Goal: Task Accomplishment & Management: Complete application form

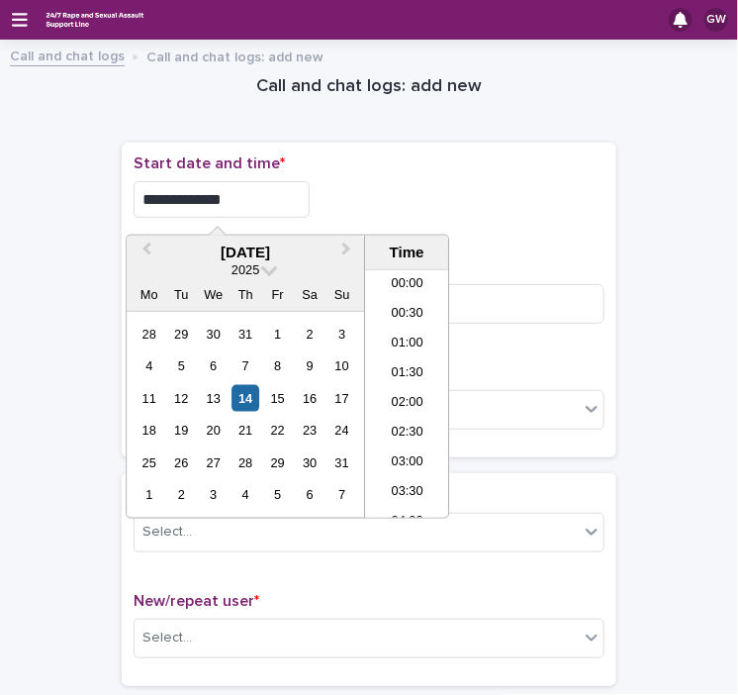
scroll to position [722, 0]
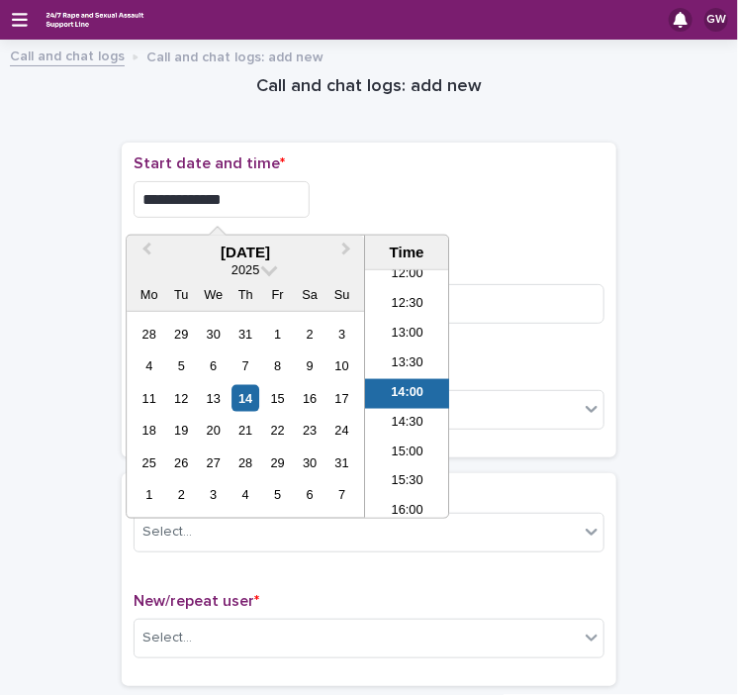
click at [217, 195] on input "**********" at bounding box center [222, 199] width 176 height 37
type input "**********"
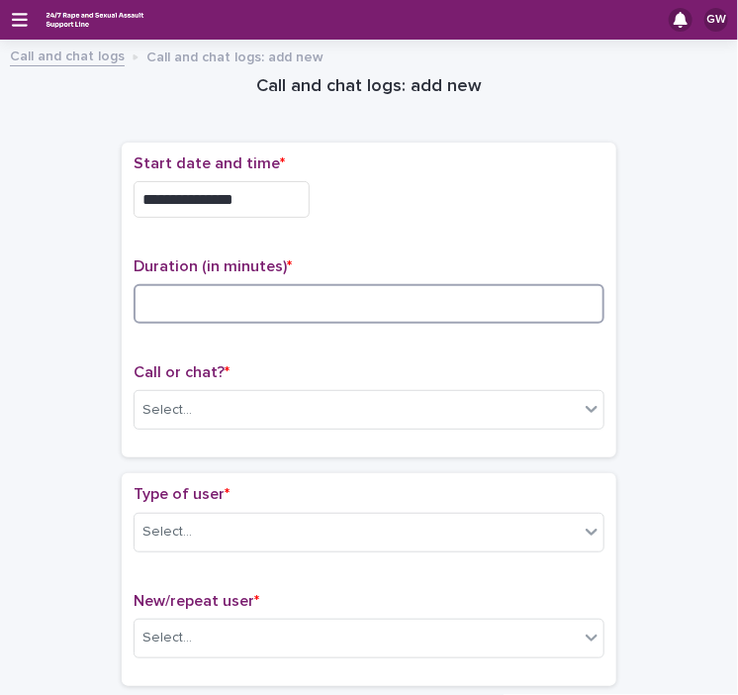
click at [174, 295] on input at bounding box center [369, 304] width 471 height 40
type input "**"
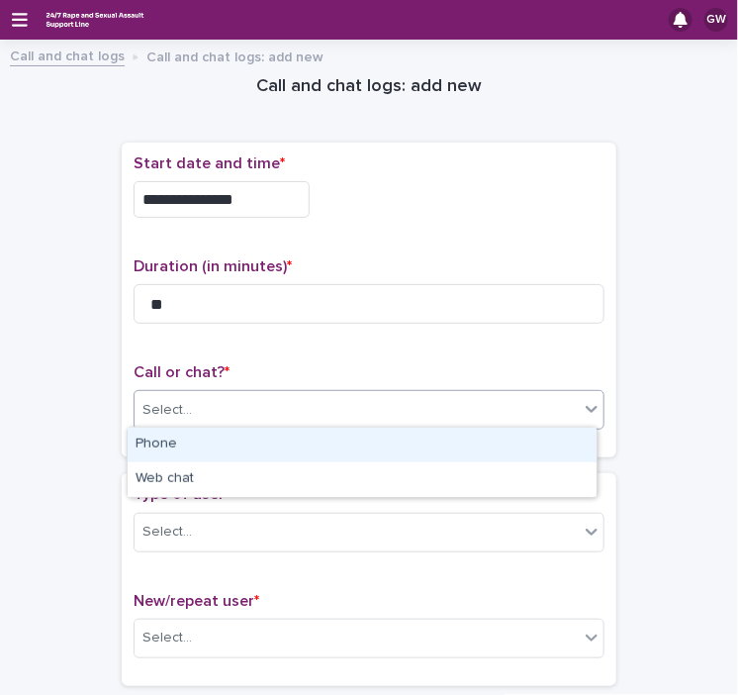
click at [173, 394] on div "Select..." at bounding box center [357, 410] width 444 height 33
click at [176, 444] on div "Phone" at bounding box center [362, 444] width 469 height 35
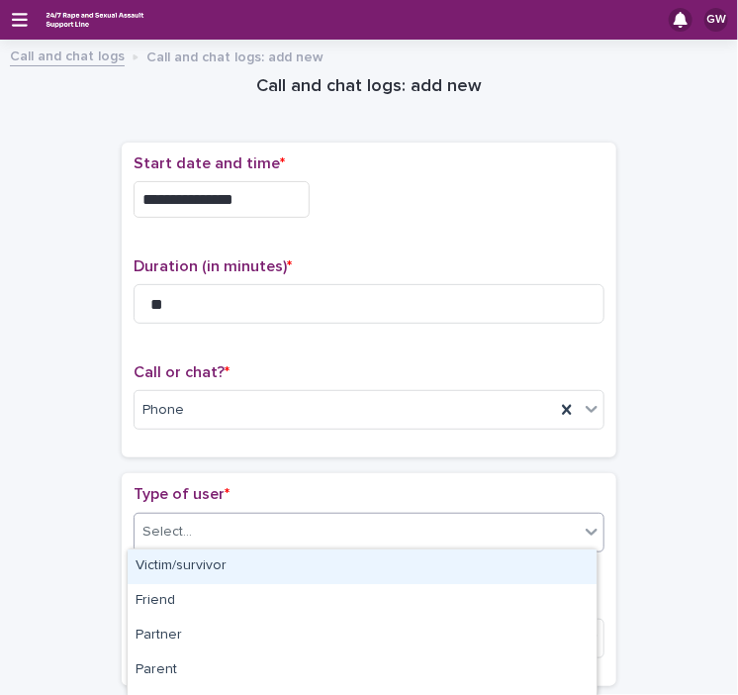
click at [194, 534] on input "text" at bounding box center [195, 530] width 2 height 19
click at [203, 570] on div "Victim/survivor" at bounding box center [362, 566] width 469 height 35
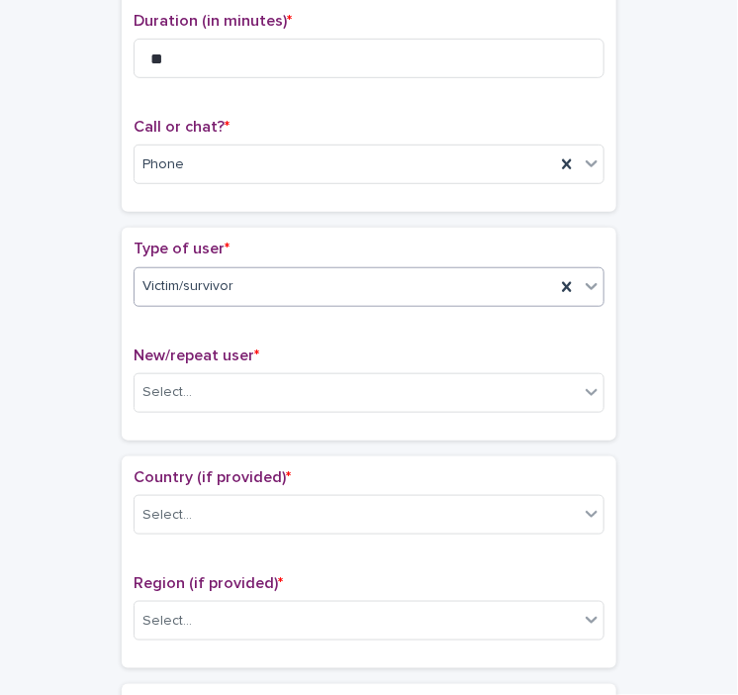
scroll to position [245, 0]
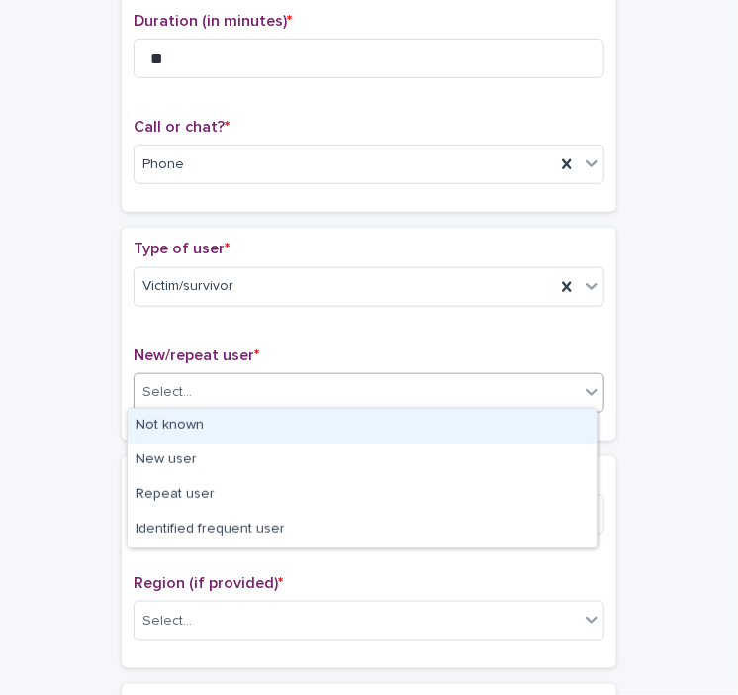
click at [187, 389] on div "Select..." at bounding box center [357, 392] width 444 height 33
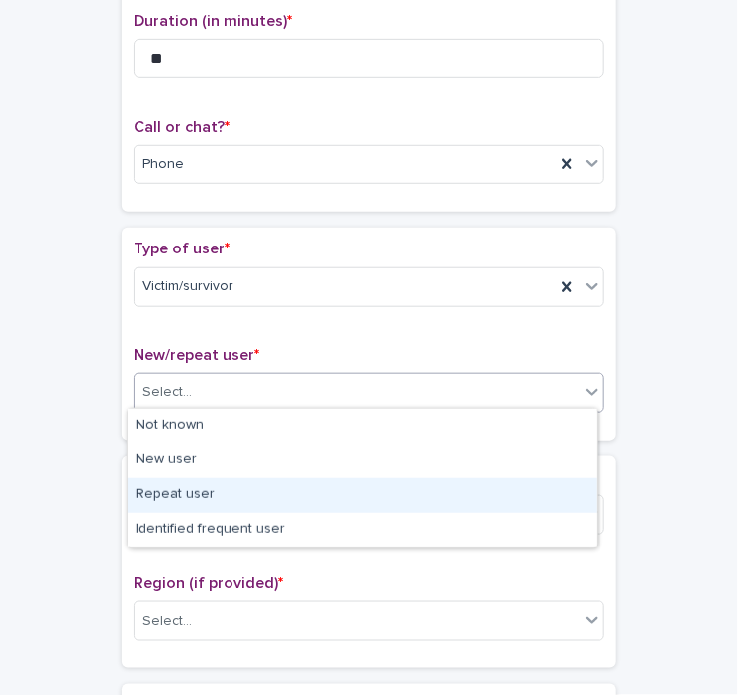
click at [174, 502] on div "Repeat user" at bounding box center [362, 495] width 469 height 35
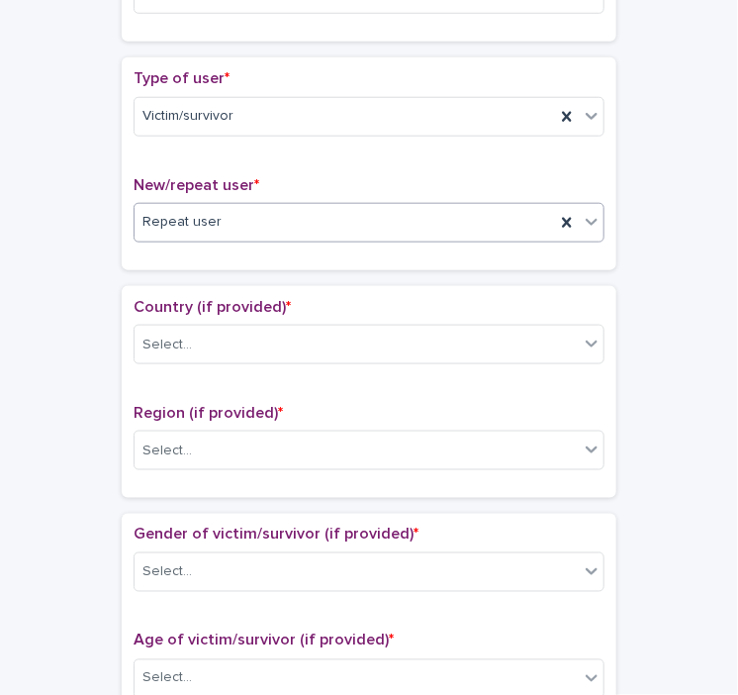
scroll to position [423, 0]
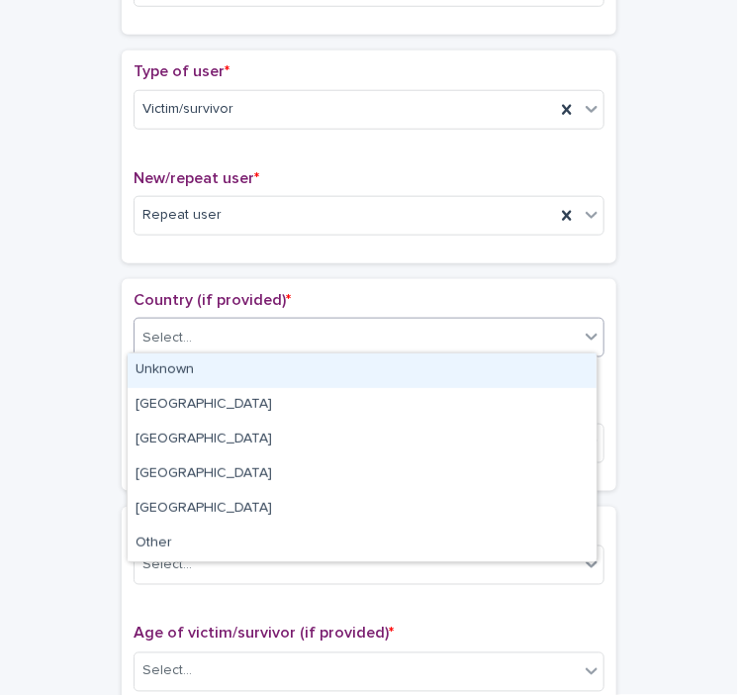
click at [195, 329] on div "Select..." at bounding box center [357, 338] width 444 height 33
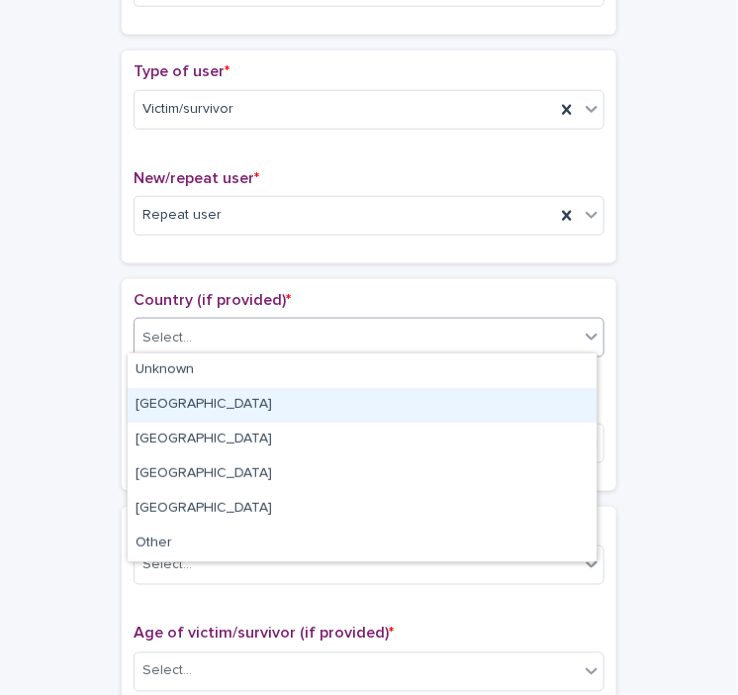
click at [164, 406] on div "[GEOGRAPHIC_DATA]" at bounding box center [362, 405] width 469 height 35
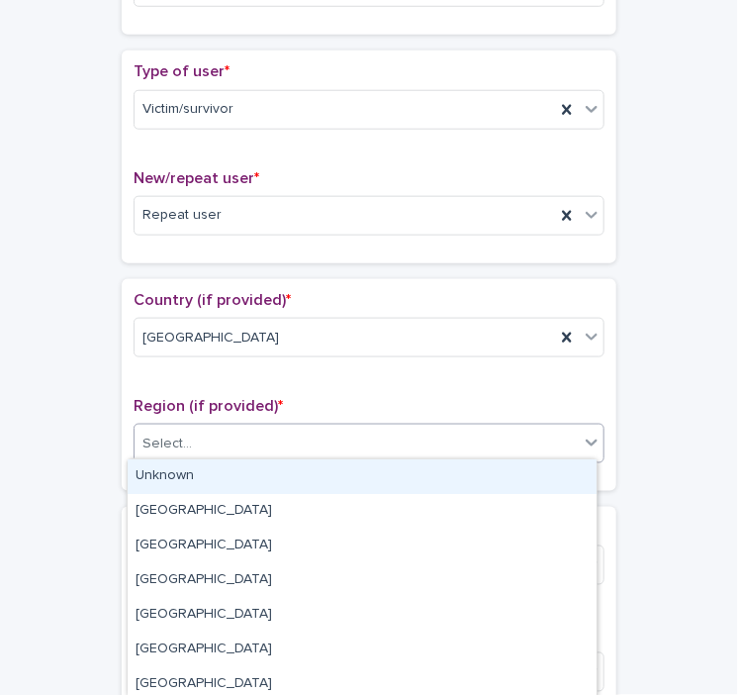
click at [167, 436] on div "Select..." at bounding box center [166, 443] width 49 height 21
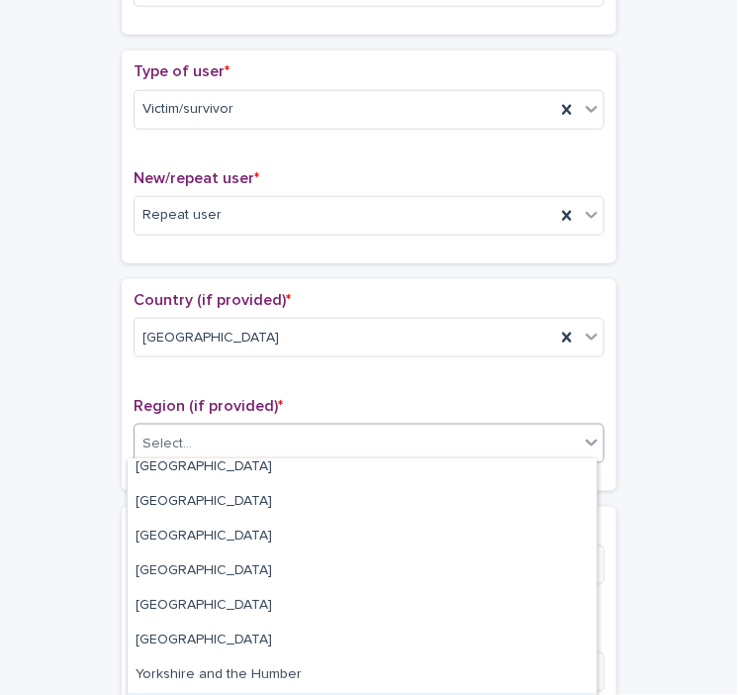
scroll to position [31, 0]
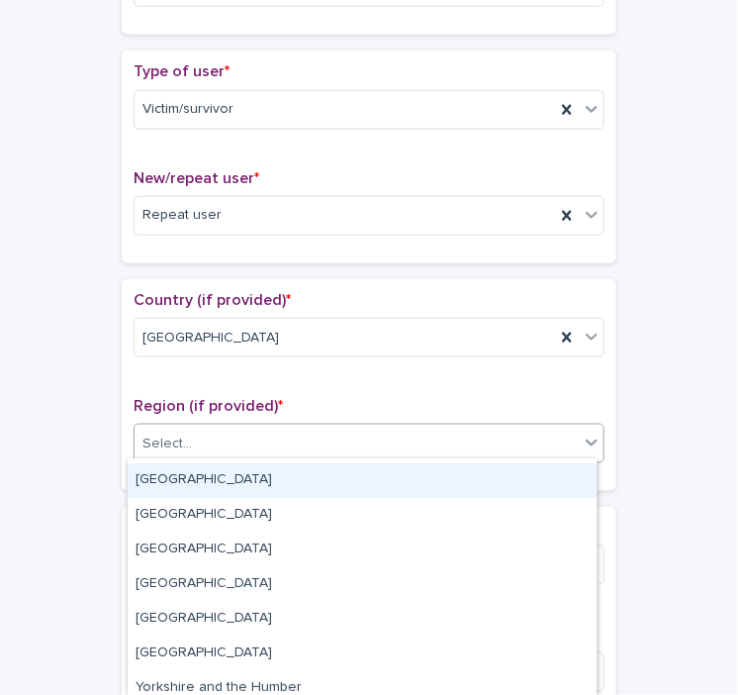
click at [234, 481] on div "[GEOGRAPHIC_DATA]" at bounding box center [362, 480] width 469 height 35
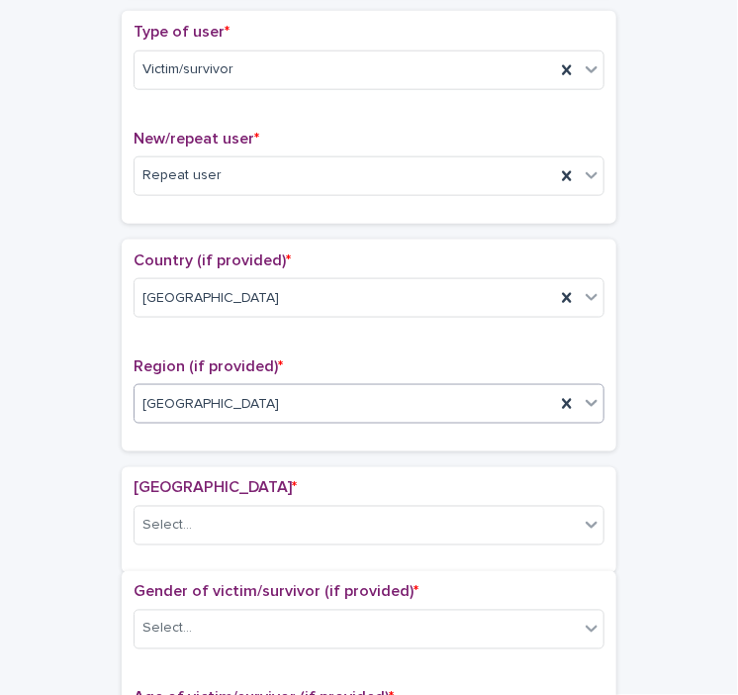
scroll to position [483, 0]
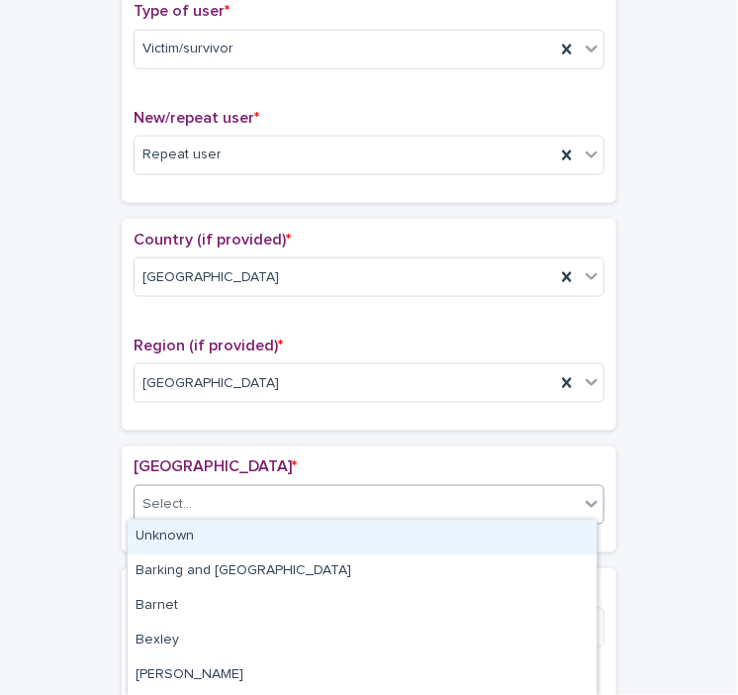
click at [206, 498] on div "Select..." at bounding box center [357, 505] width 444 height 33
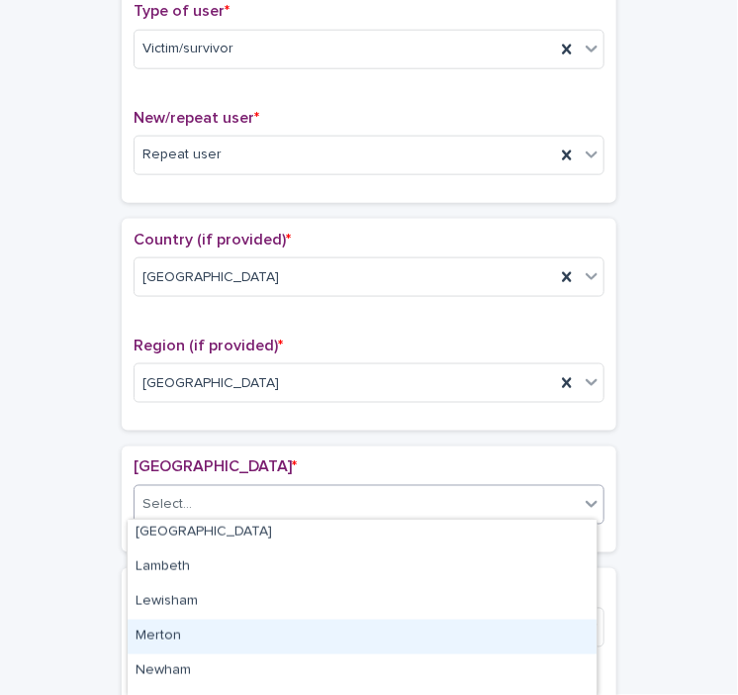
scroll to position [716, 0]
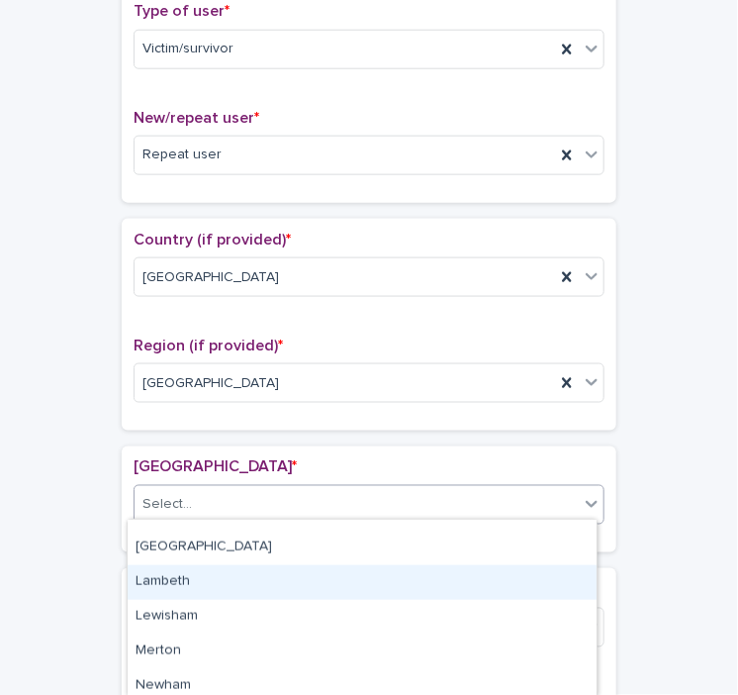
click at [159, 579] on div "Lambeth" at bounding box center [362, 582] width 469 height 35
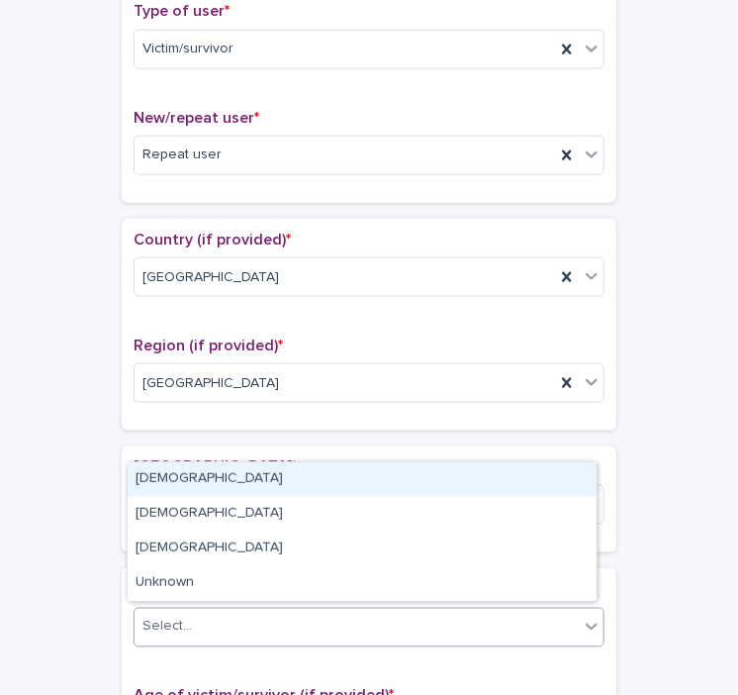
click at [188, 616] on div "Select..." at bounding box center [357, 627] width 444 height 33
click at [182, 473] on div "[DEMOGRAPHIC_DATA]" at bounding box center [362, 479] width 469 height 35
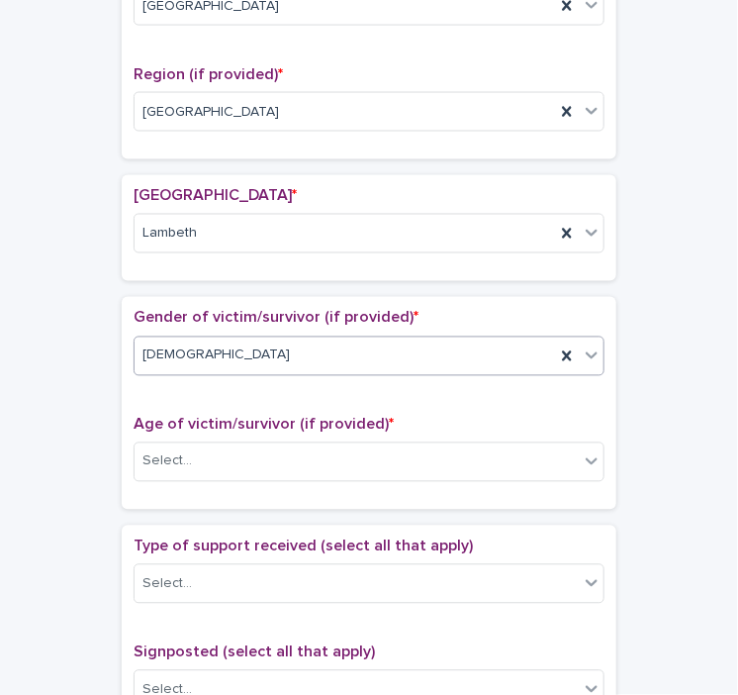
scroll to position [756, 0]
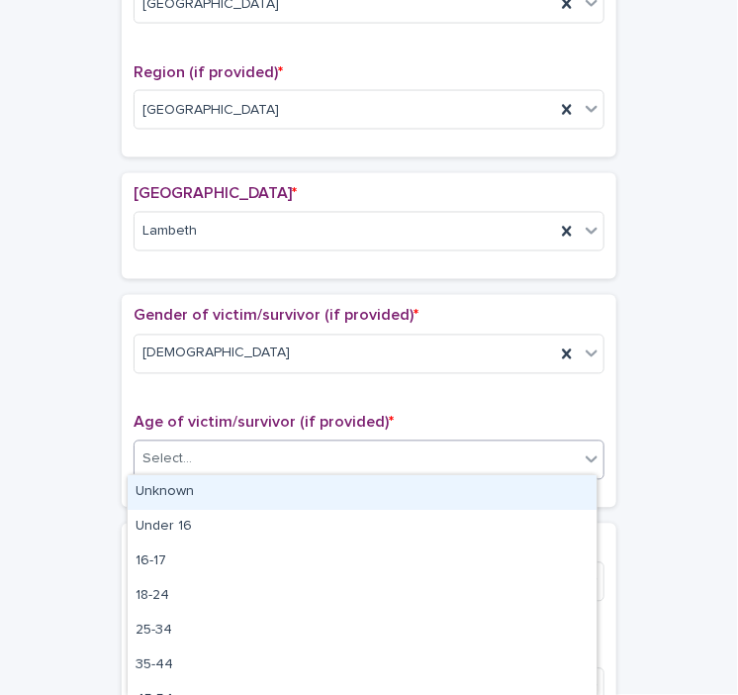
click at [259, 454] on div "Select..." at bounding box center [357, 459] width 444 height 33
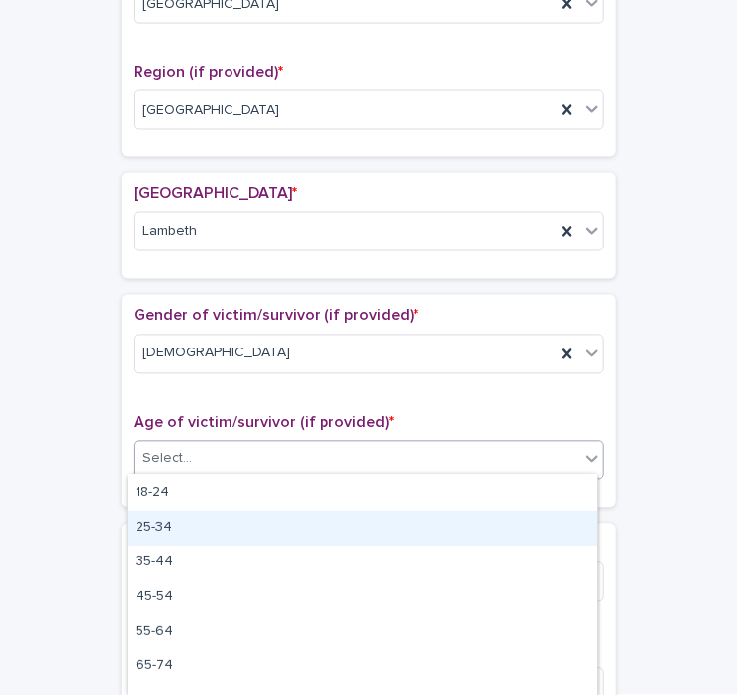
scroll to position [126, 0]
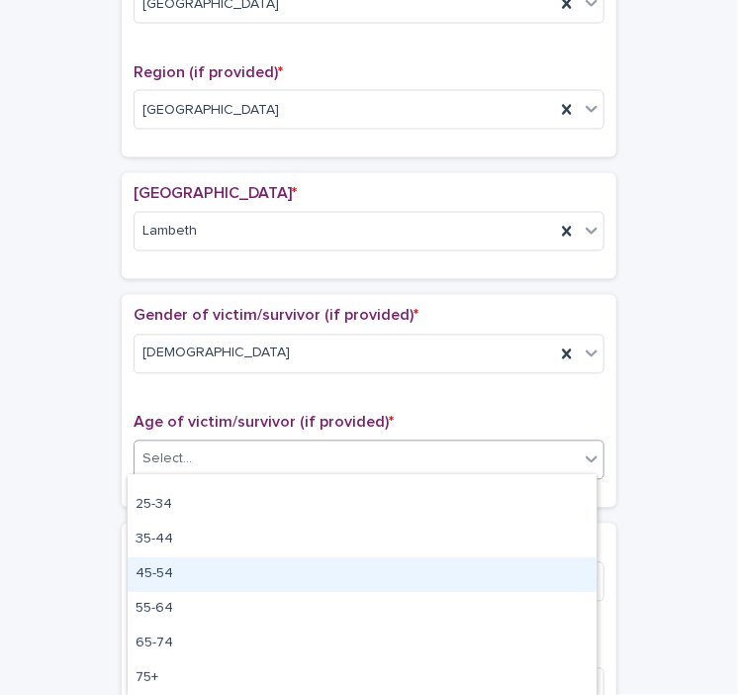
click at [178, 569] on div "45-54" at bounding box center [362, 574] width 469 height 35
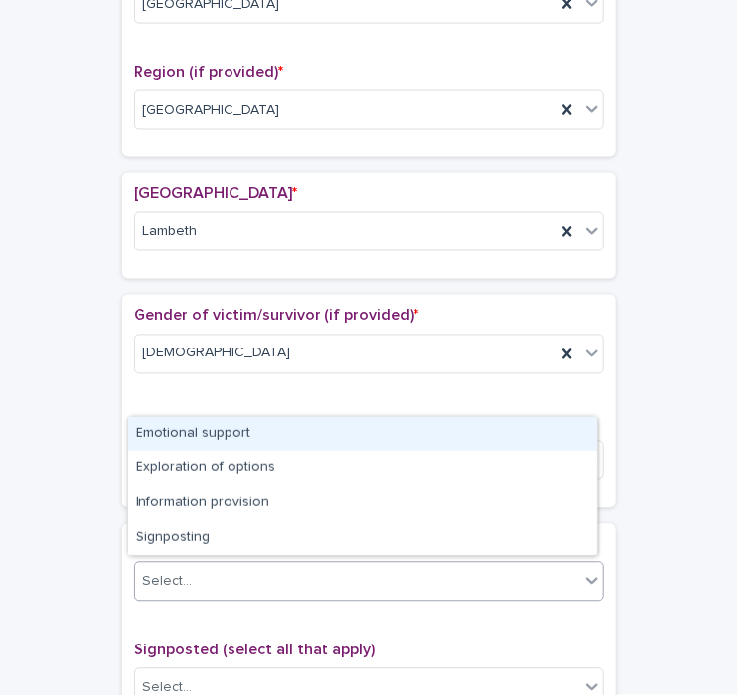
click at [222, 572] on div "Select..." at bounding box center [357, 582] width 444 height 33
click at [218, 428] on div "Emotional support" at bounding box center [362, 434] width 469 height 35
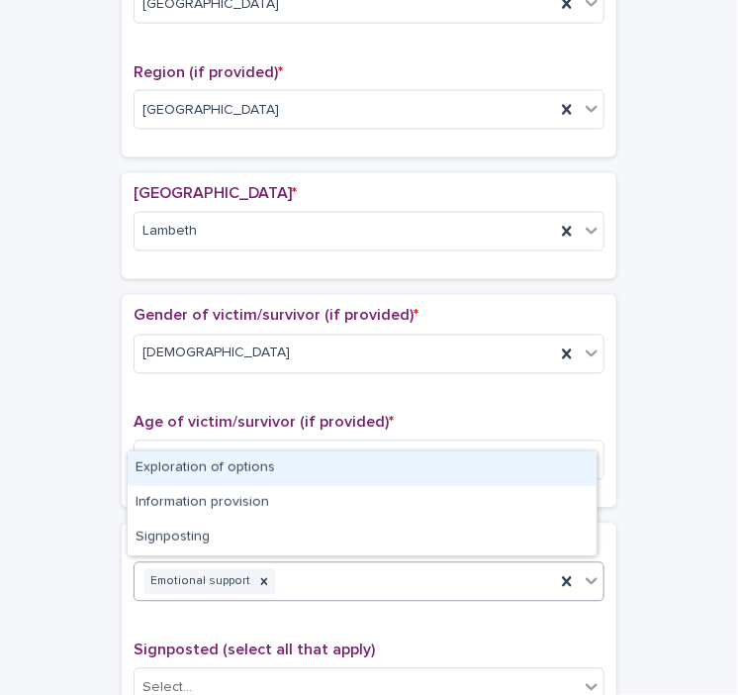
click at [293, 582] on div "Emotional support" at bounding box center [345, 582] width 421 height 35
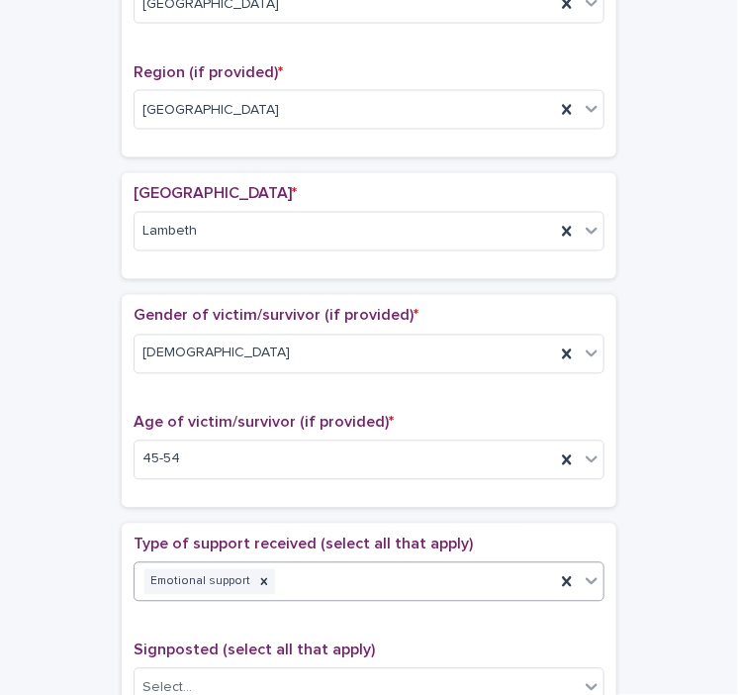
click at [303, 571] on div "Emotional support" at bounding box center [345, 582] width 421 height 35
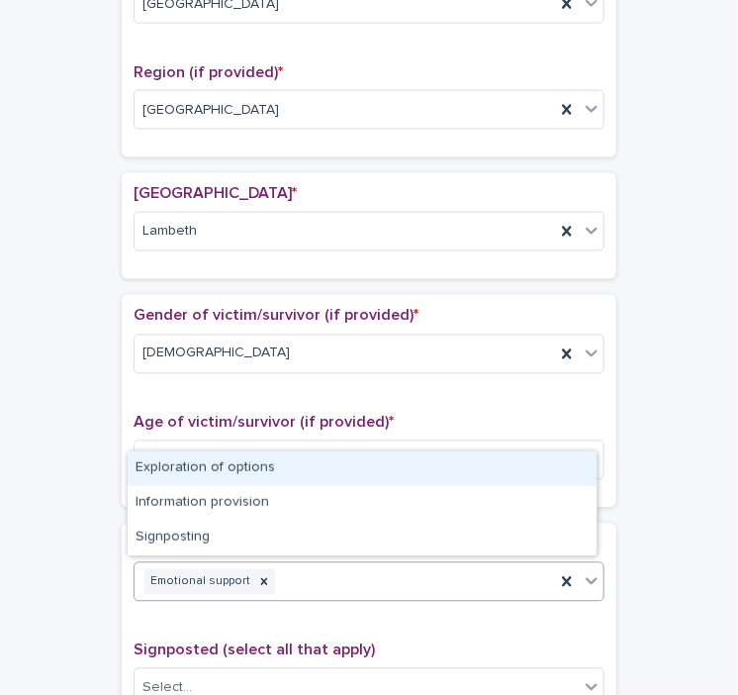
click at [303, 571] on div "Emotional support" at bounding box center [345, 582] width 421 height 35
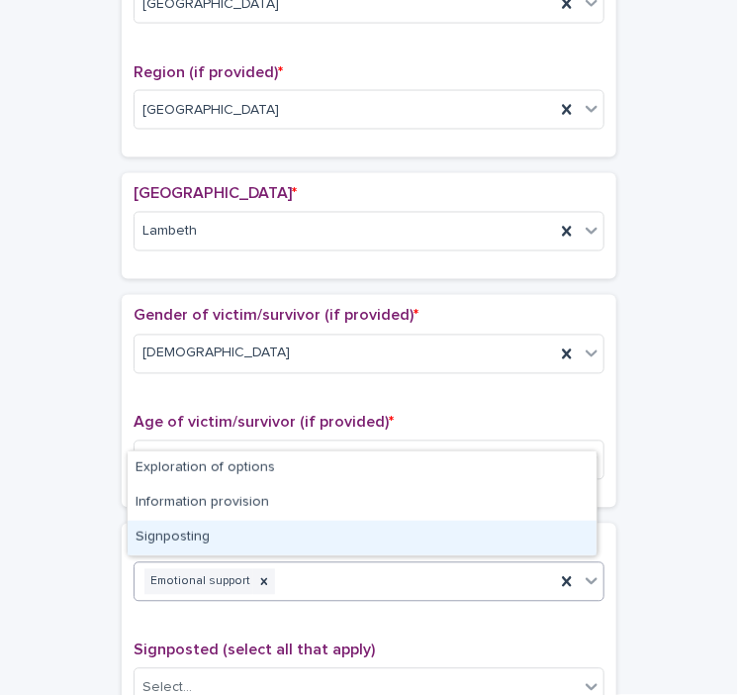
click at [235, 537] on div "Signposting" at bounding box center [362, 537] width 469 height 35
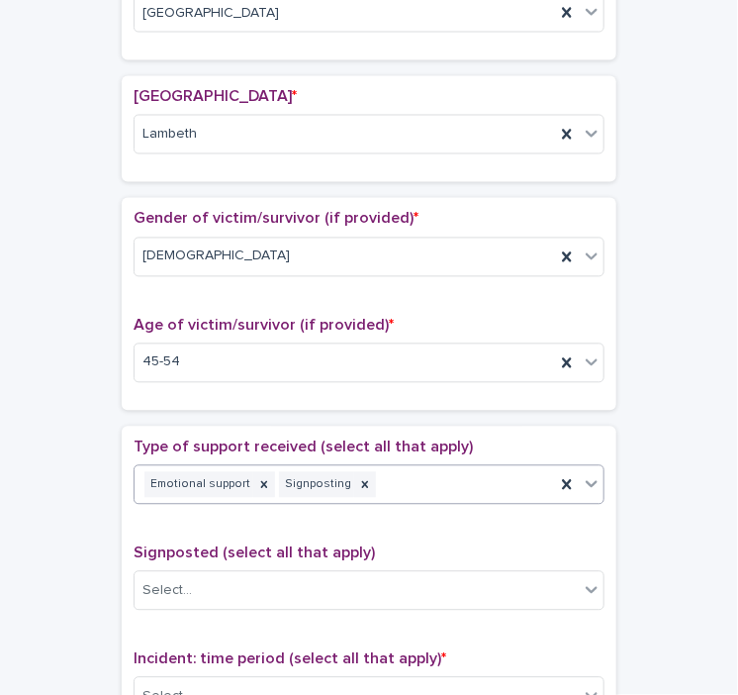
scroll to position [859, 0]
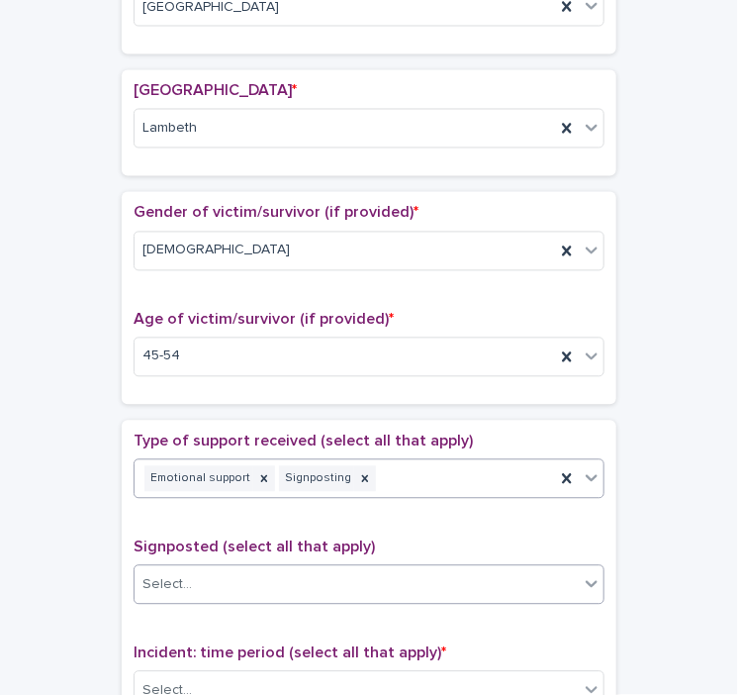
click at [207, 578] on div "Select..." at bounding box center [357, 585] width 444 height 33
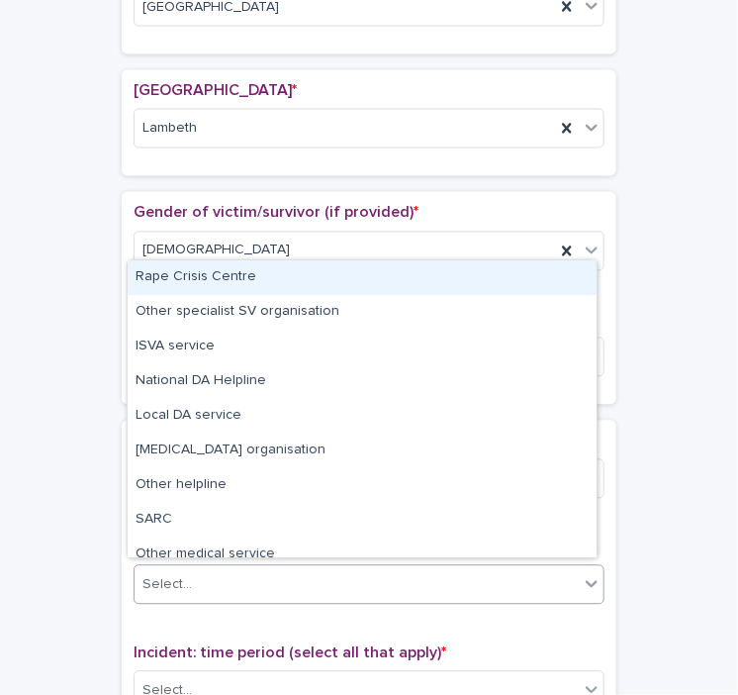
click at [248, 274] on div "Rape Crisis Centre" at bounding box center [362, 277] width 469 height 35
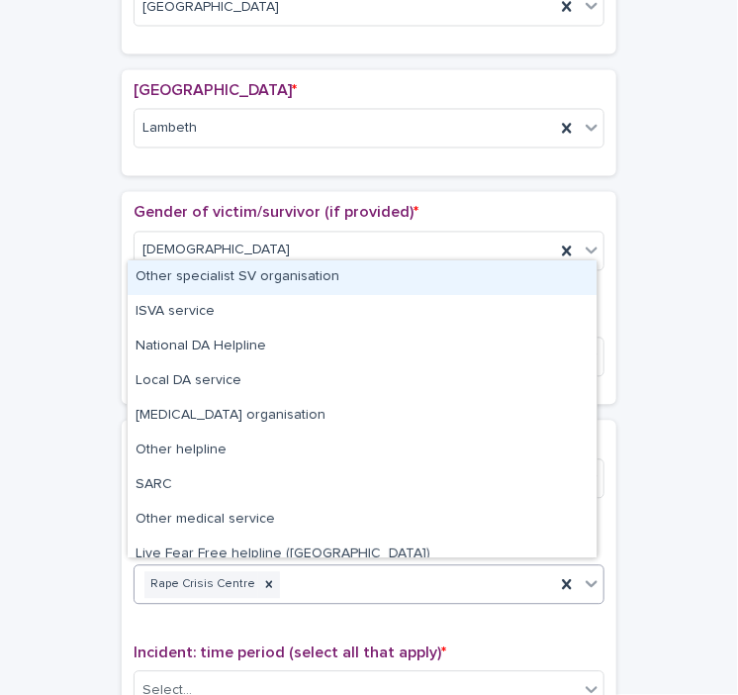
click at [326, 574] on div "Rape Crisis Centre" at bounding box center [345, 585] width 421 height 35
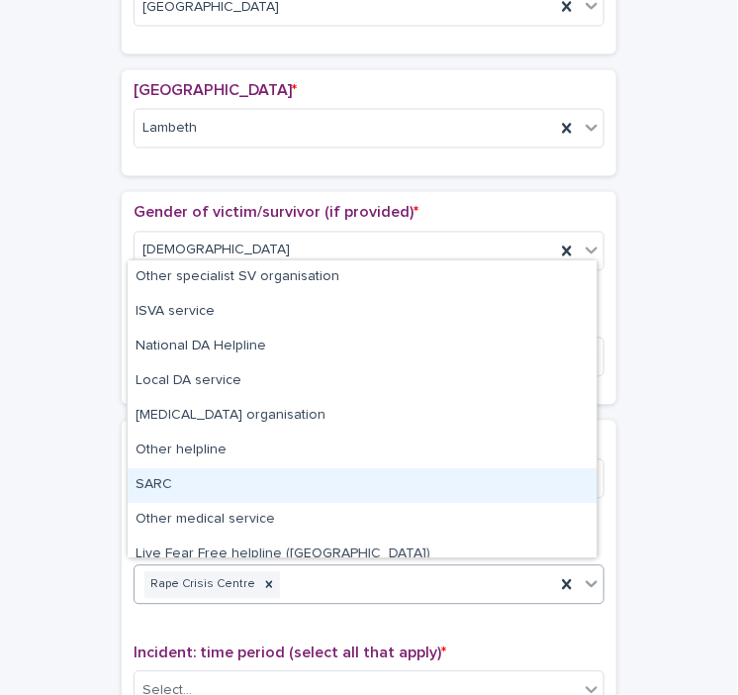
scroll to position [83, 0]
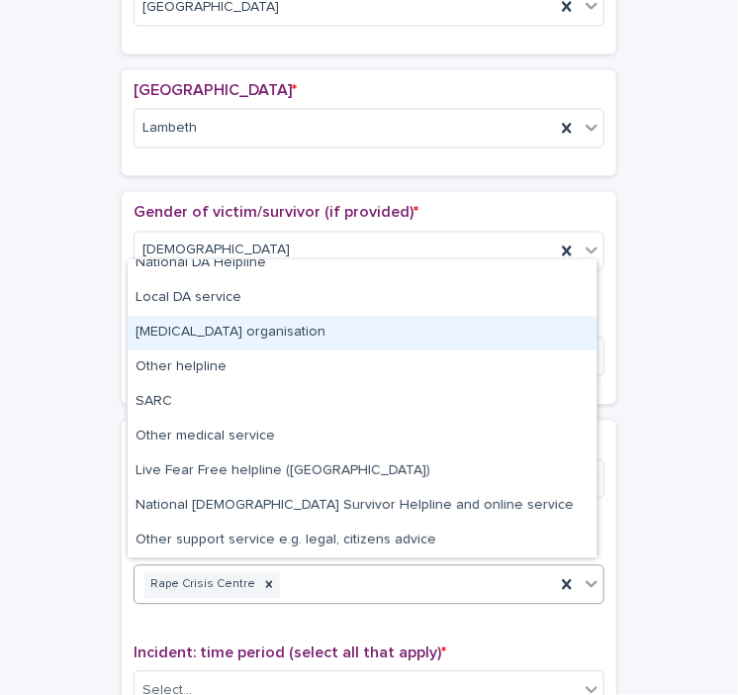
click at [288, 332] on div "[MEDICAL_DATA] organisation" at bounding box center [362, 333] width 469 height 35
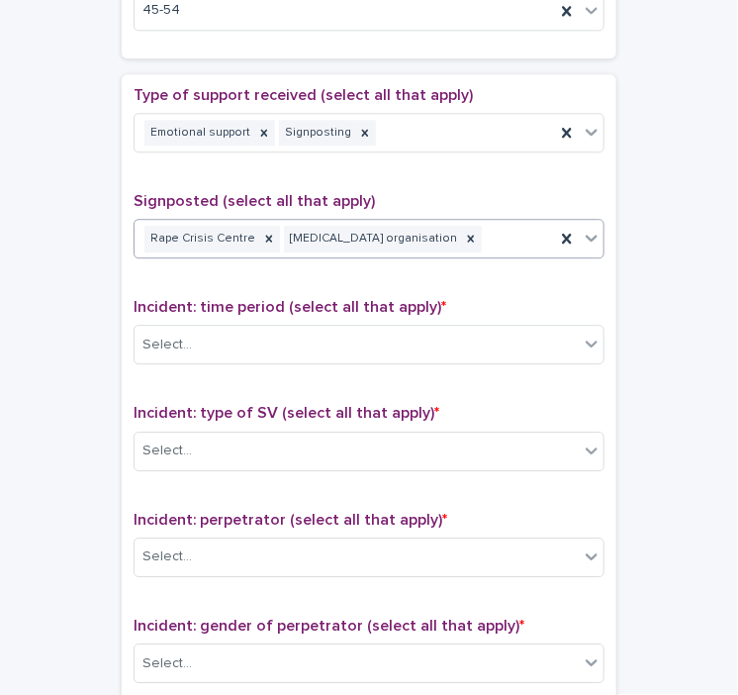
scroll to position [1211, 0]
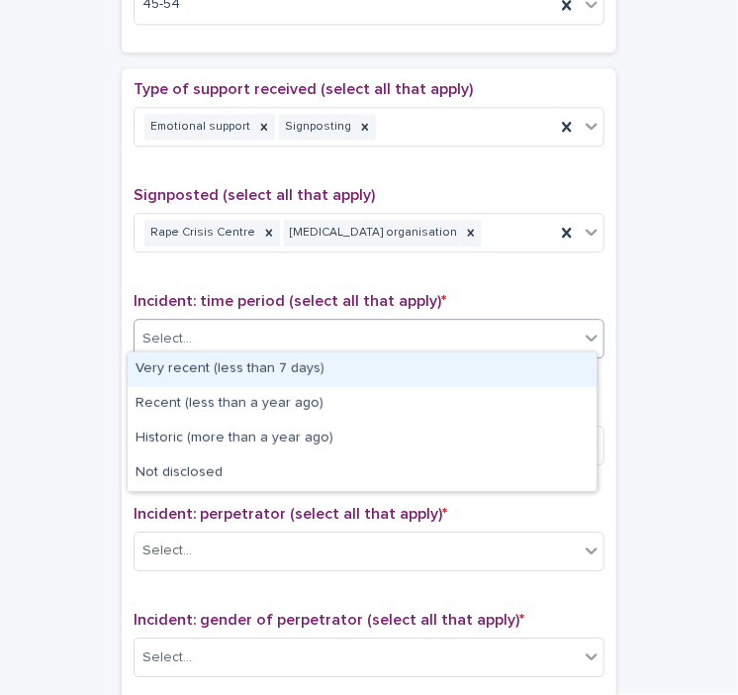
click at [240, 326] on div "Select..." at bounding box center [357, 339] width 444 height 33
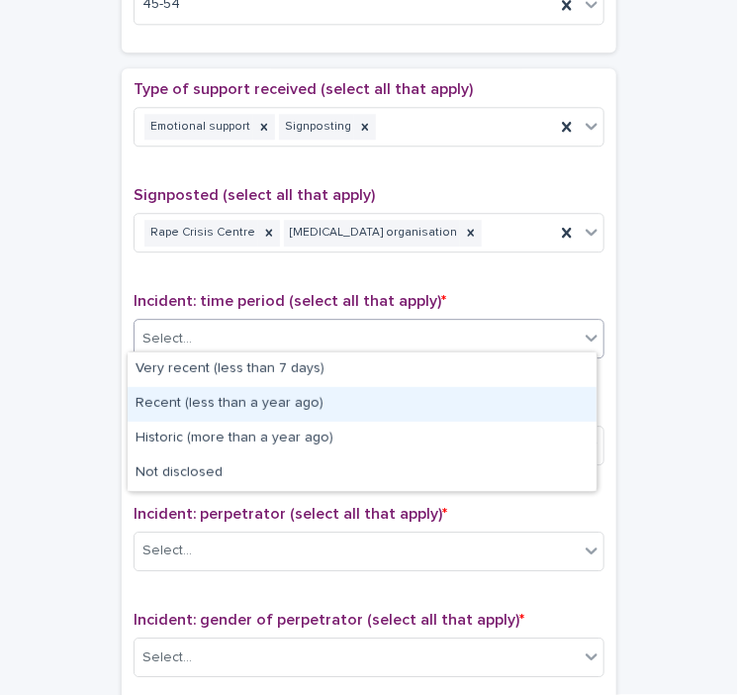
click at [223, 407] on div "Recent (less than a year ago)" at bounding box center [362, 404] width 469 height 35
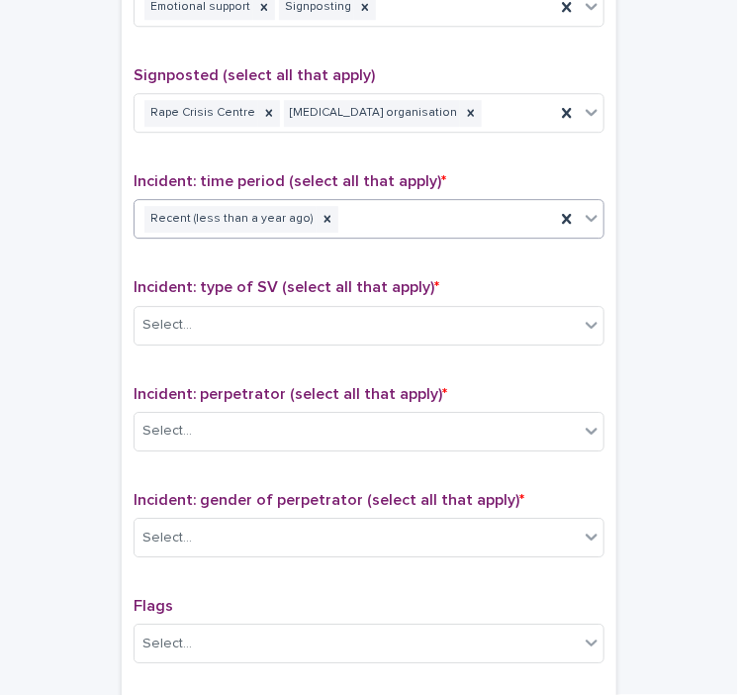
scroll to position [1343, 0]
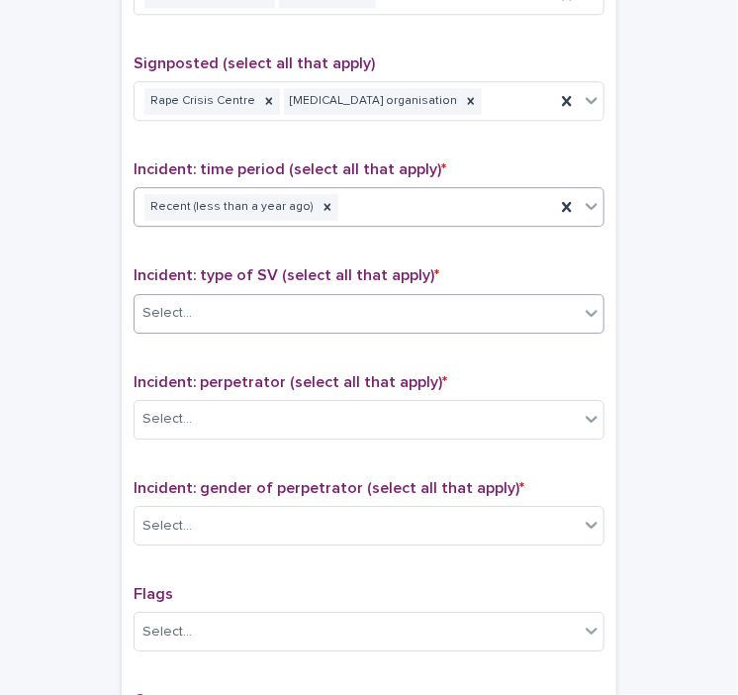
click at [214, 306] on div "Select..." at bounding box center [357, 313] width 444 height 33
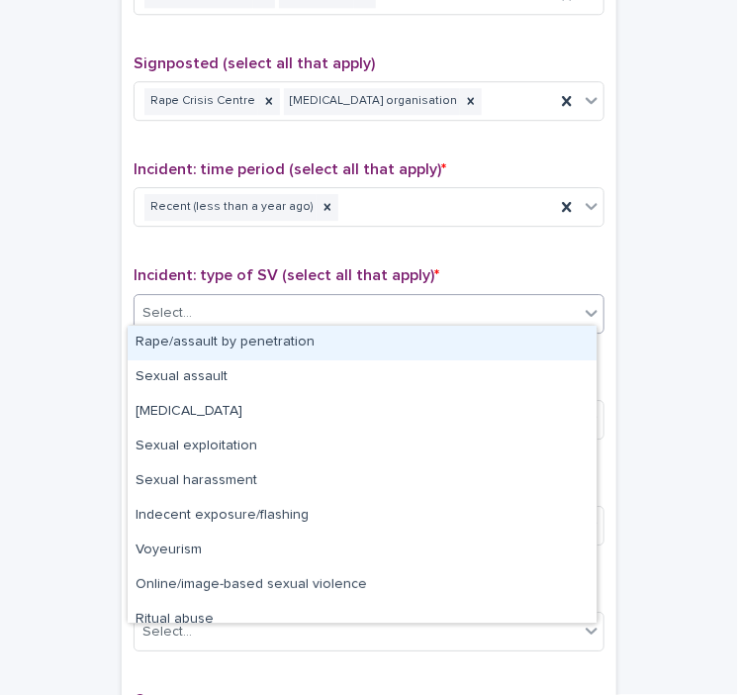
click at [230, 348] on div "Rape/assault by penetration" at bounding box center [362, 343] width 469 height 35
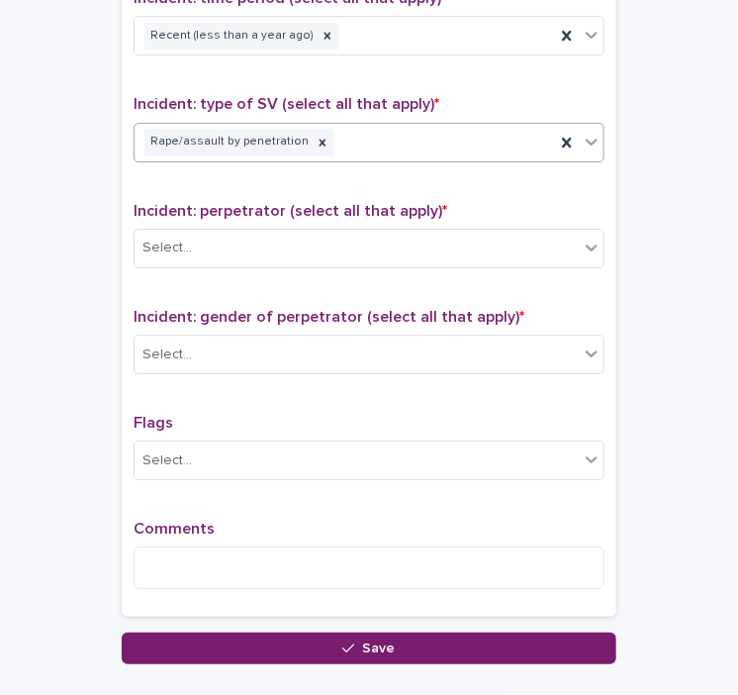
scroll to position [1520, 0]
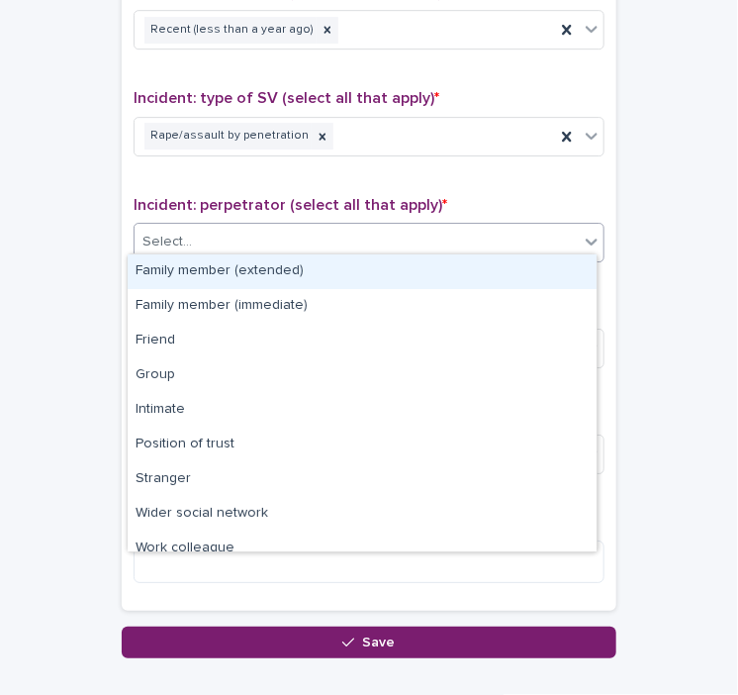
click at [240, 233] on div "Select..." at bounding box center [357, 242] width 444 height 33
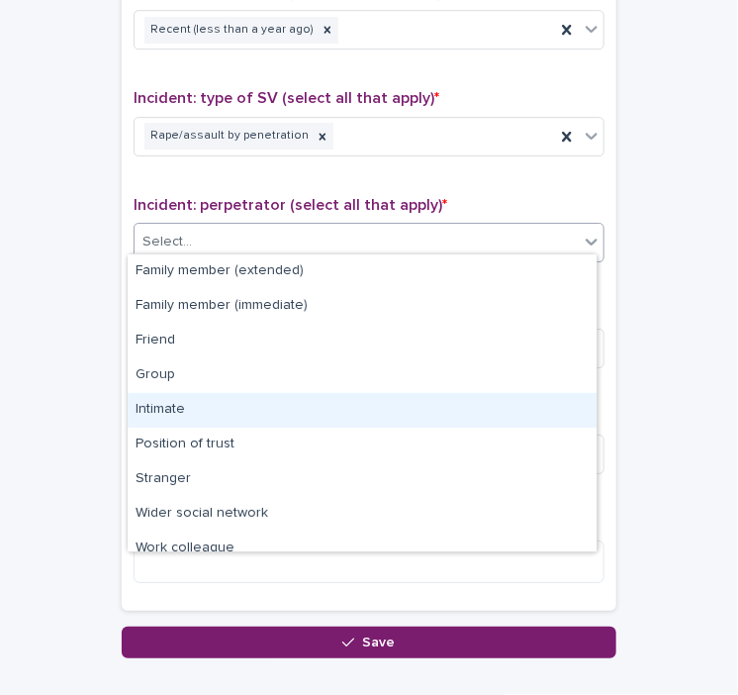
click at [200, 408] on div "Intimate" at bounding box center [362, 410] width 469 height 35
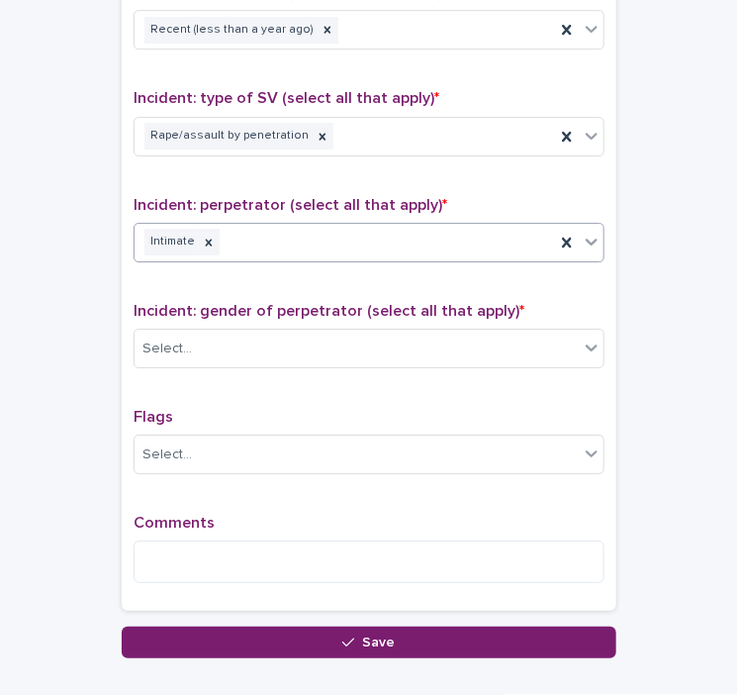
scroll to position [1630, 0]
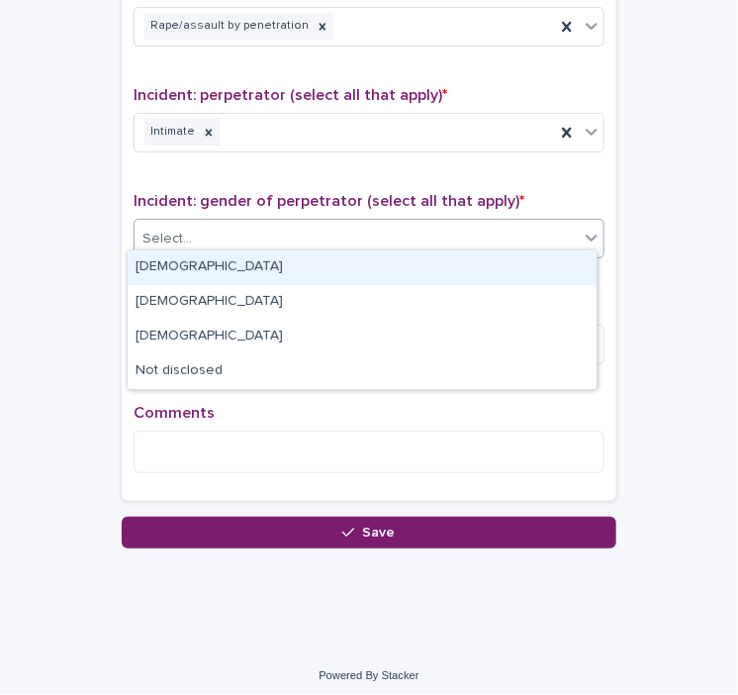
click at [219, 224] on div "Select..." at bounding box center [357, 239] width 444 height 33
click at [190, 266] on div "[DEMOGRAPHIC_DATA]" at bounding box center [362, 267] width 469 height 35
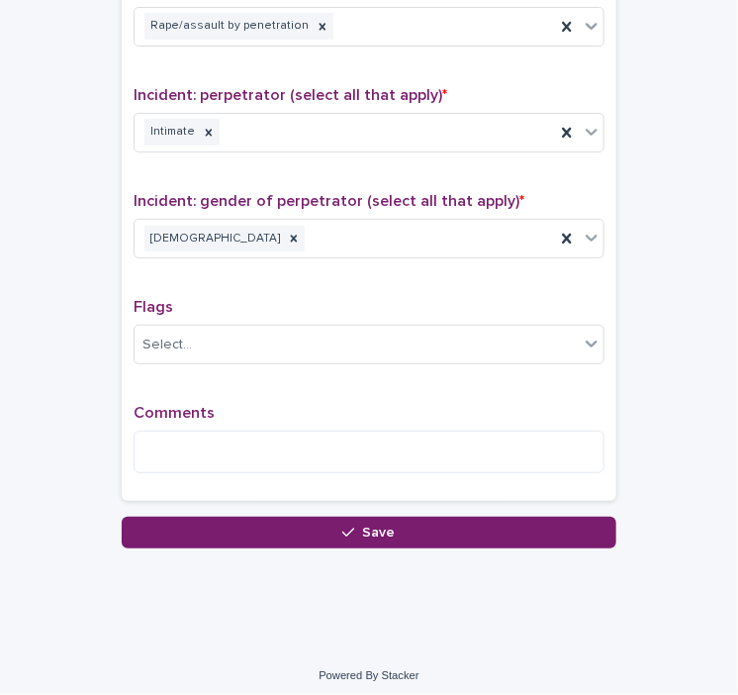
drag, startPoint x: 184, startPoint y: 448, endPoint x: 57, endPoint y: 479, distance: 130.3
drag, startPoint x: 57, startPoint y: 479, endPoint x: 105, endPoint y: 549, distance: 84.8
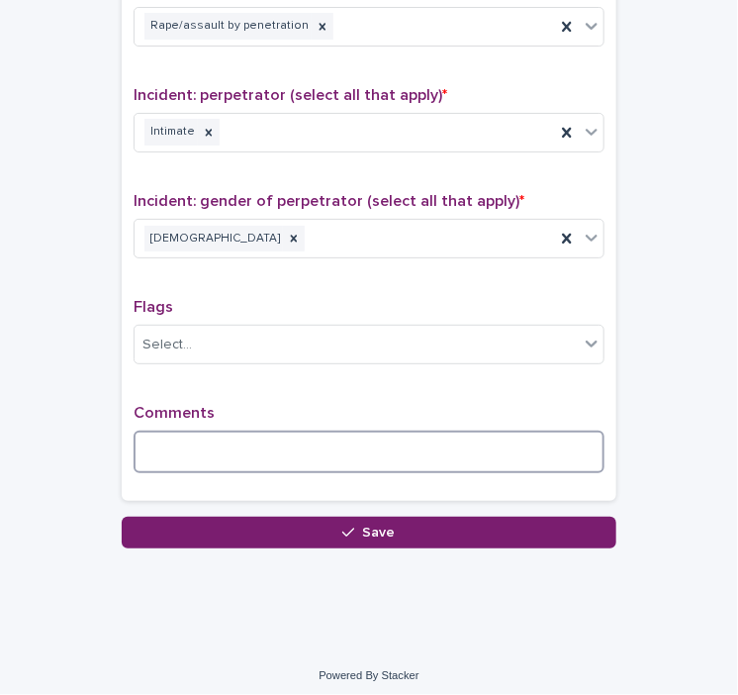
click at [162, 445] on textarea at bounding box center [369, 451] width 471 height 43
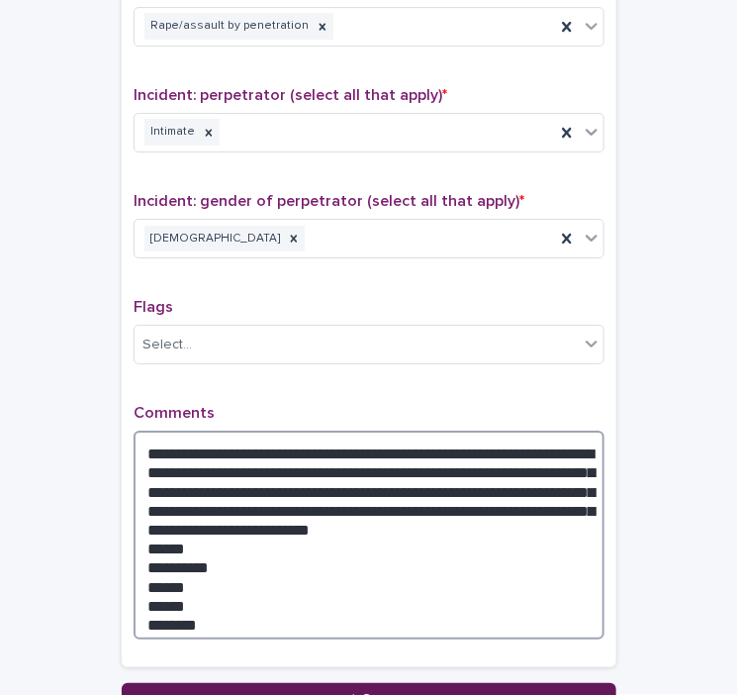
type textarea "**********"
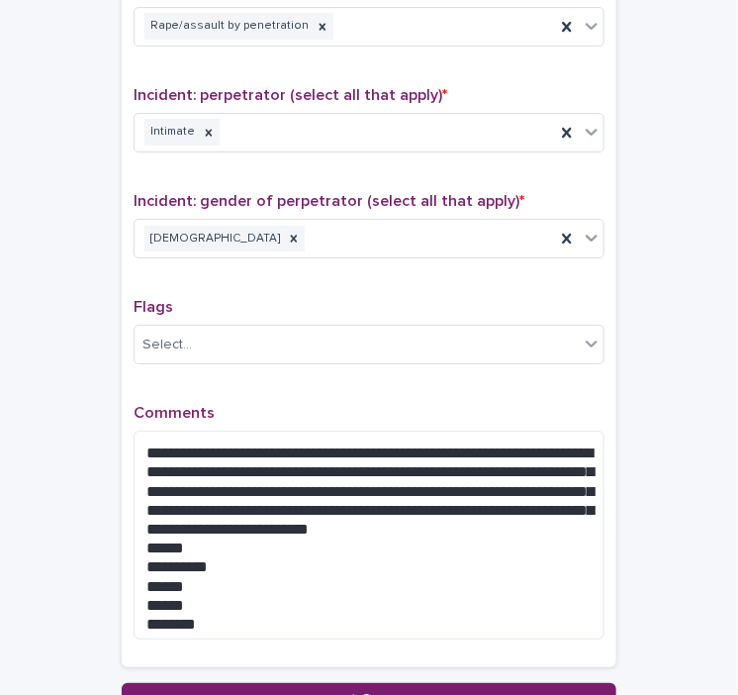
drag, startPoint x: 287, startPoint y: 687, endPoint x: 59, endPoint y: 618, distance: 237.6
click at [235, 687] on button "Save" at bounding box center [369, 699] width 495 height 32
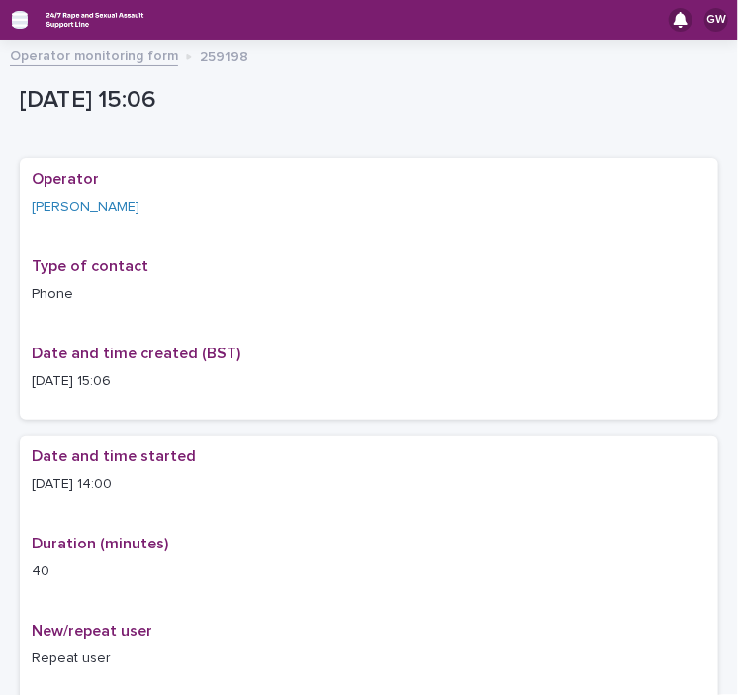
click at [22, 15] on icon "button" at bounding box center [20, 20] width 16 height 14
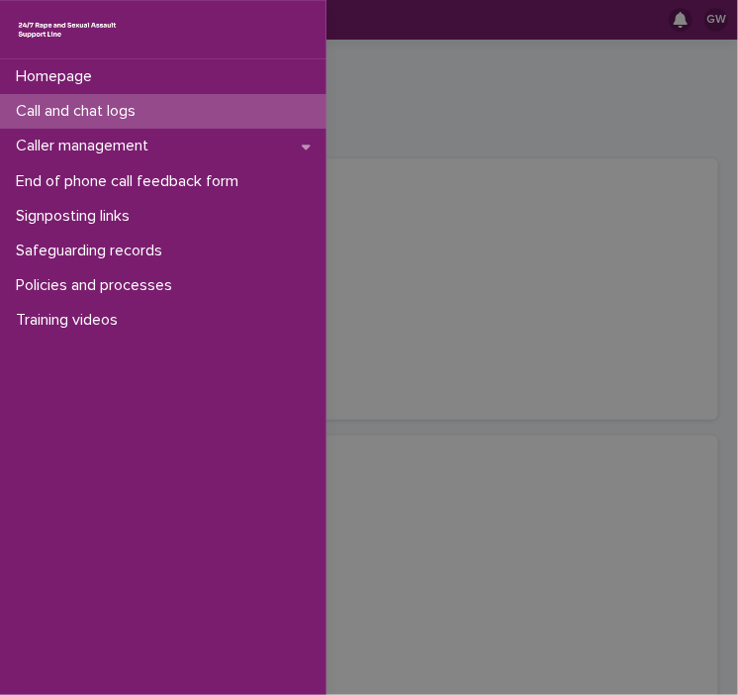
click at [79, 115] on p "Call and chat logs" at bounding box center [79, 111] width 143 height 19
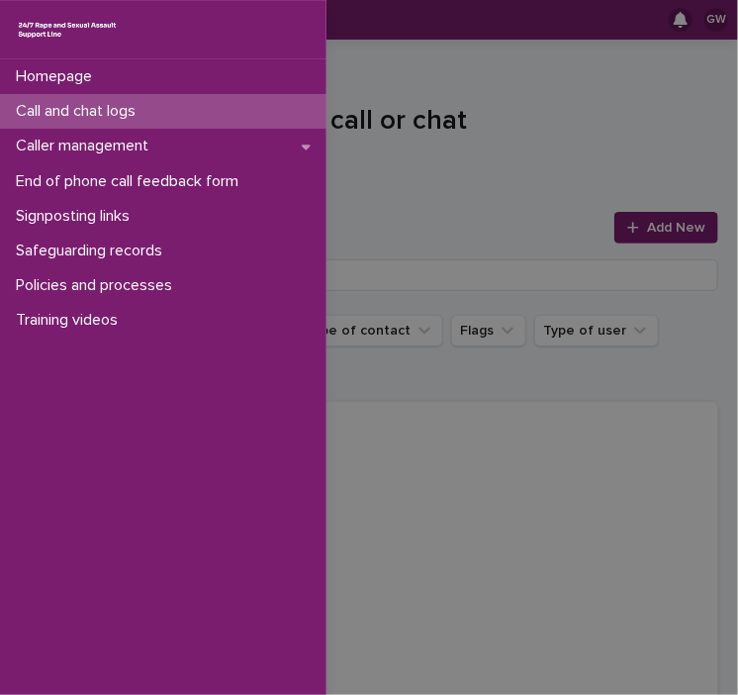
click at [619, 230] on div "Homepage Call and chat logs Caller management End of phone call feedback form S…" at bounding box center [369, 347] width 738 height 695
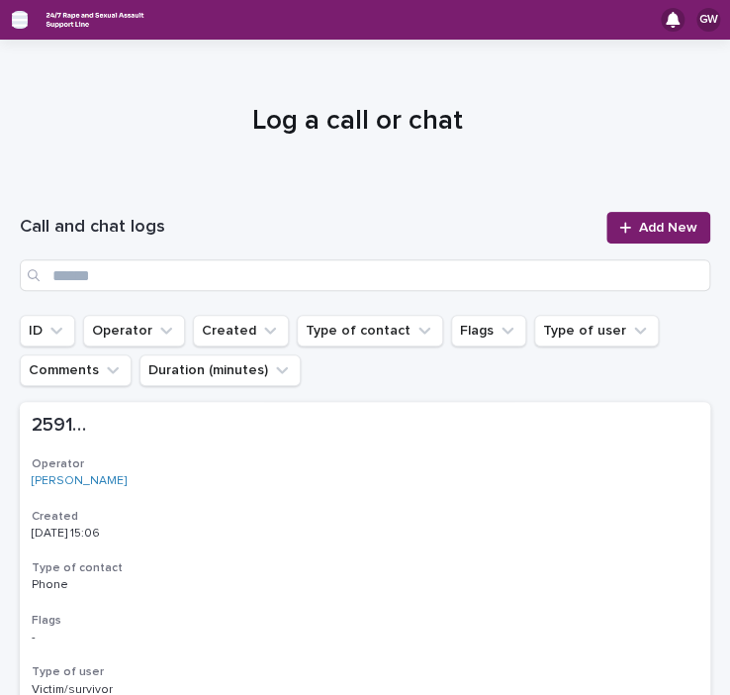
click at [18, 23] on icon "button" at bounding box center [20, 20] width 16 height 18
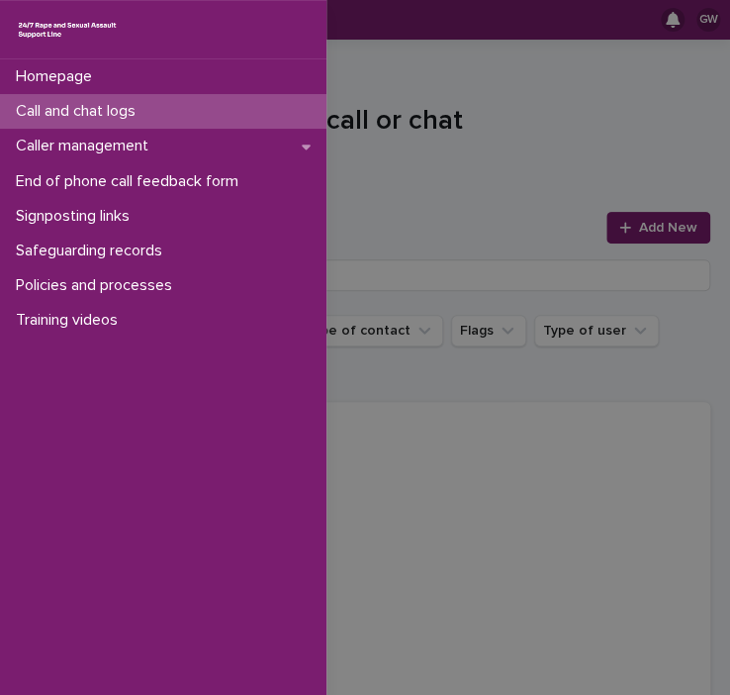
click at [617, 225] on div "Homepage Call and chat logs Caller management End of phone call feedback form S…" at bounding box center [365, 347] width 730 height 695
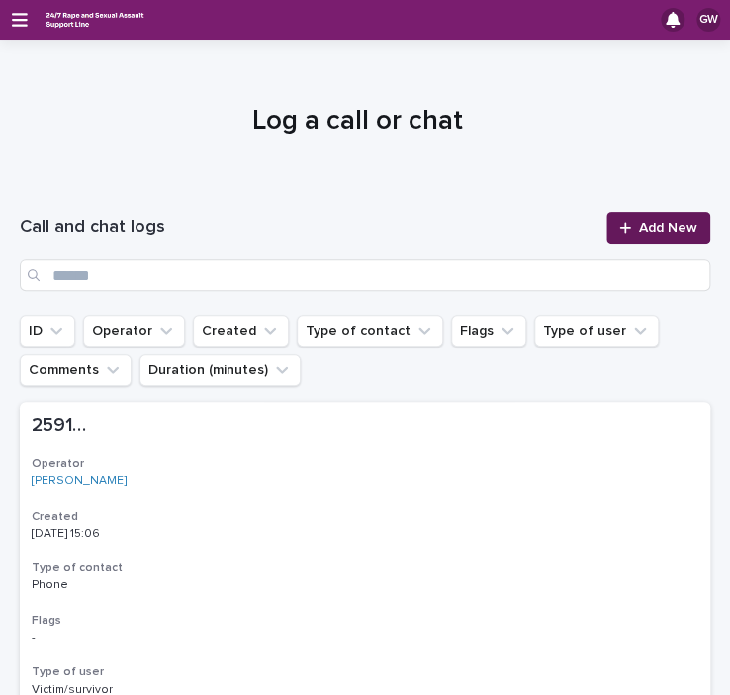
click at [619, 231] on icon at bounding box center [625, 228] width 12 height 14
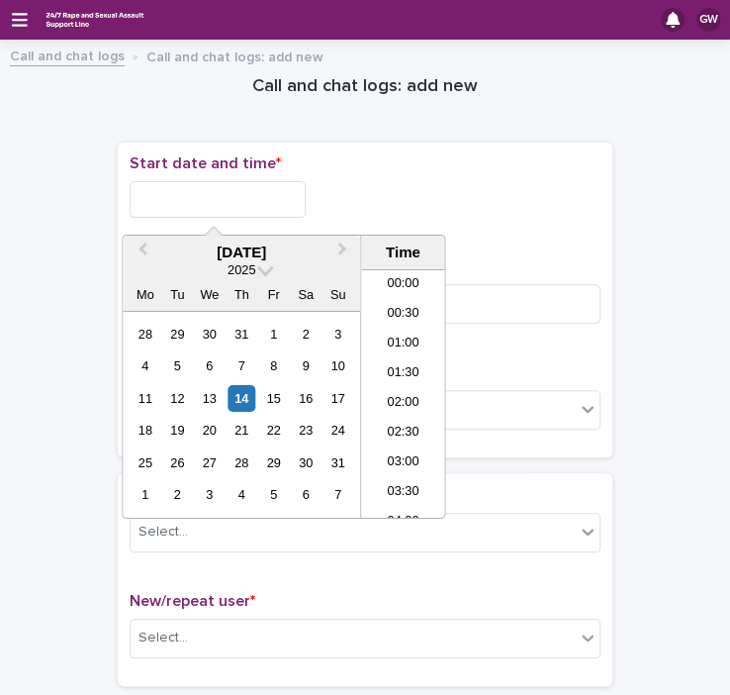
click at [196, 195] on input "text" at bounding box center [218, 199] width 176 height 37
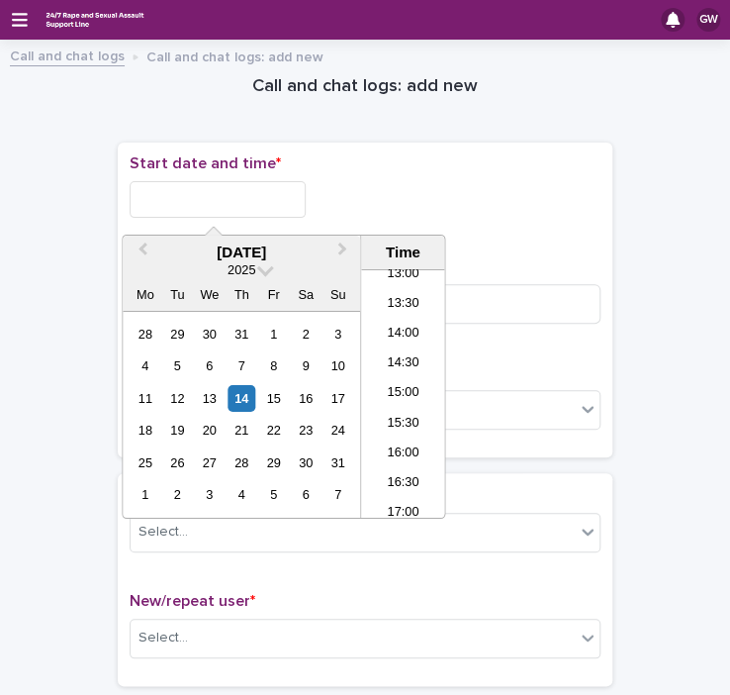
click at [175, 205] on input "text" at bounding box center [218, 199] width 176 height 37
